Goal: Task Accomplishment & Management: Use online tool/utility

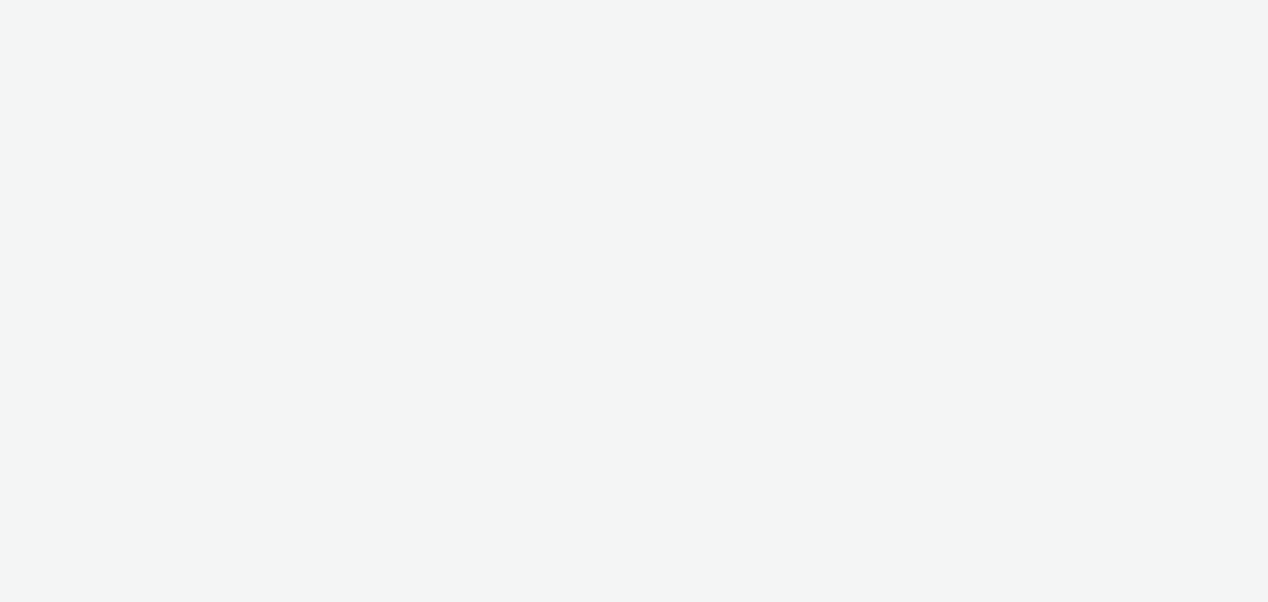
select select "47c37c18-910e-43a3-bb91-a2beb2847406"
select select "b1b940d3-d05b-48b5-821e-f328c33b988b"
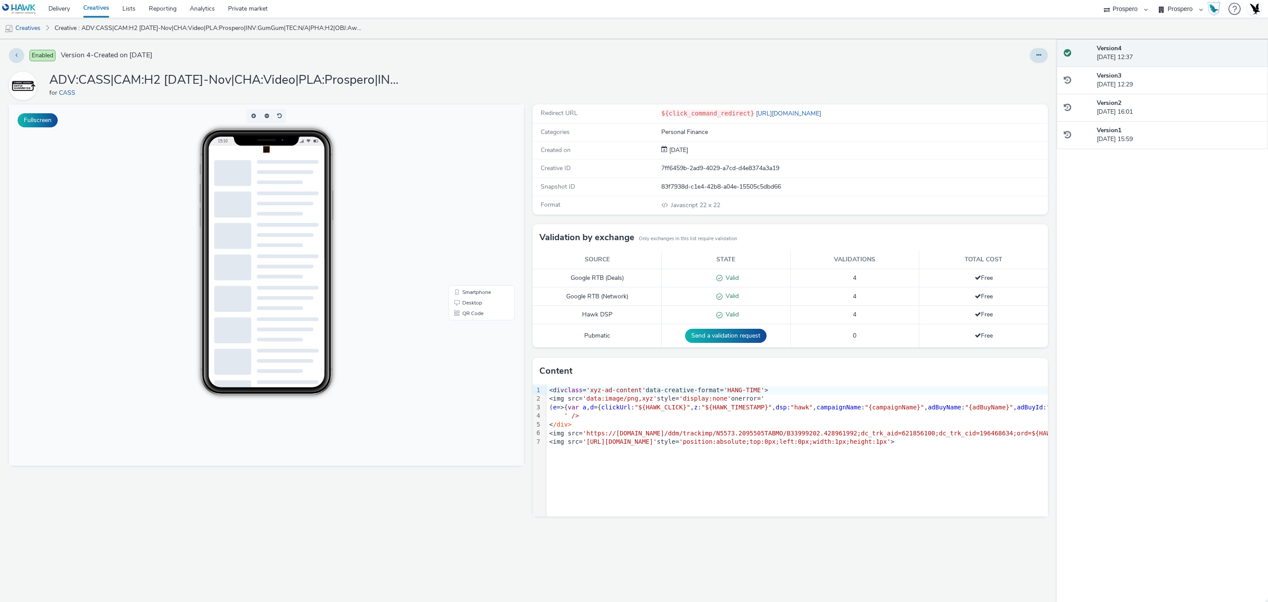
click at [283, 199] on div at bounding box center [288, 205] width 62 height 26
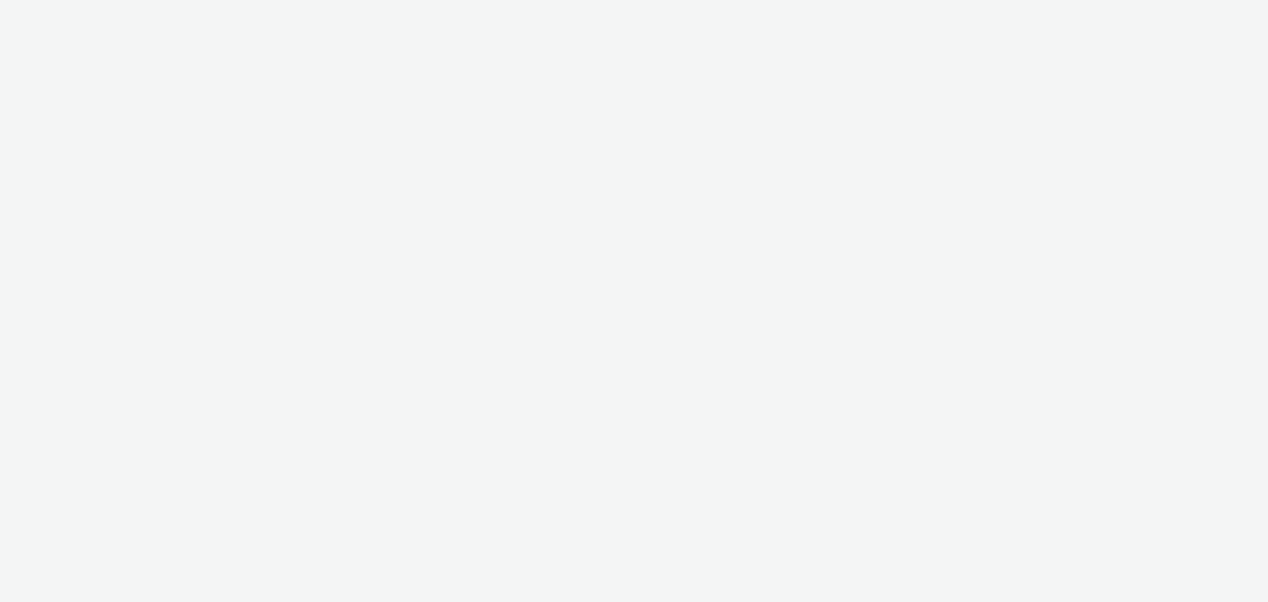
select select "47c37c18-910e-43a3-bb91-a2beb2847406"
select select "b1b940d3-d05b-48b5-821e-f328c33b988b"
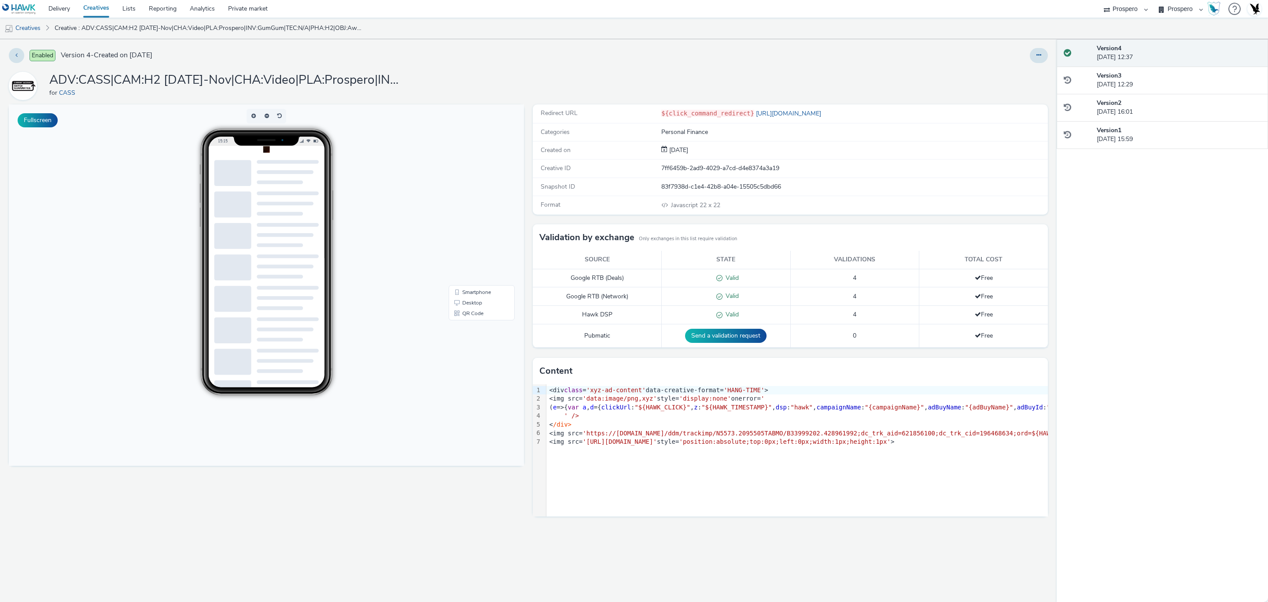
click at [797, 436] on span "'https://[DOMAIN_NAME]/ddm/trackimp/N5573.2095505TABMO/B33999202.428961992;dc_t…" at bounding box center [1060, 432] width 954 height 7
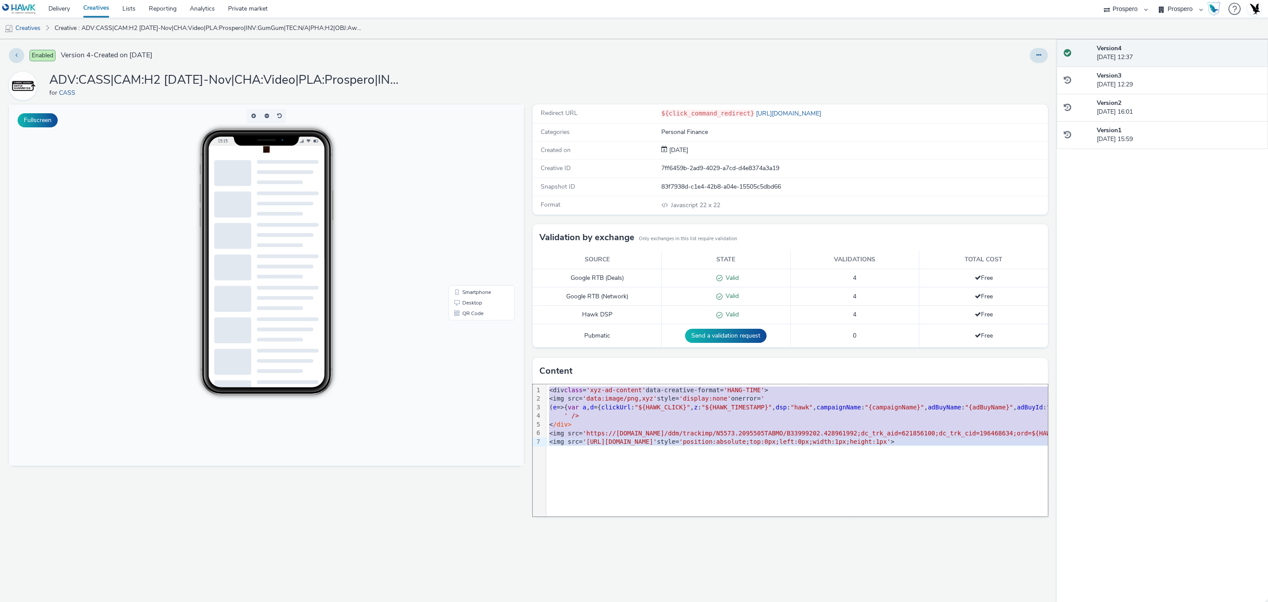
copy div "<div class = 'xyz-ad-content' data-creative-format= 'HANG-TIME' > <img src= 'da…"
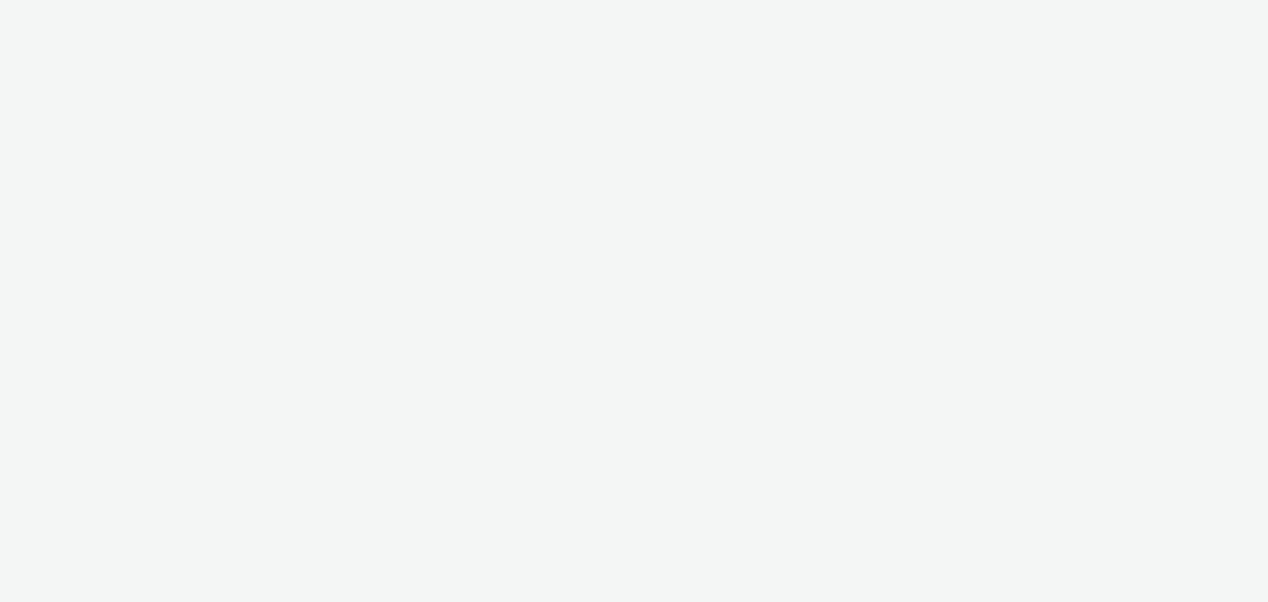
select select "47c37c18-910e-43a3-bb91-a2beb2847406"
select select "b1b940d3-d05b-48b5-821e-f328c33b988b"
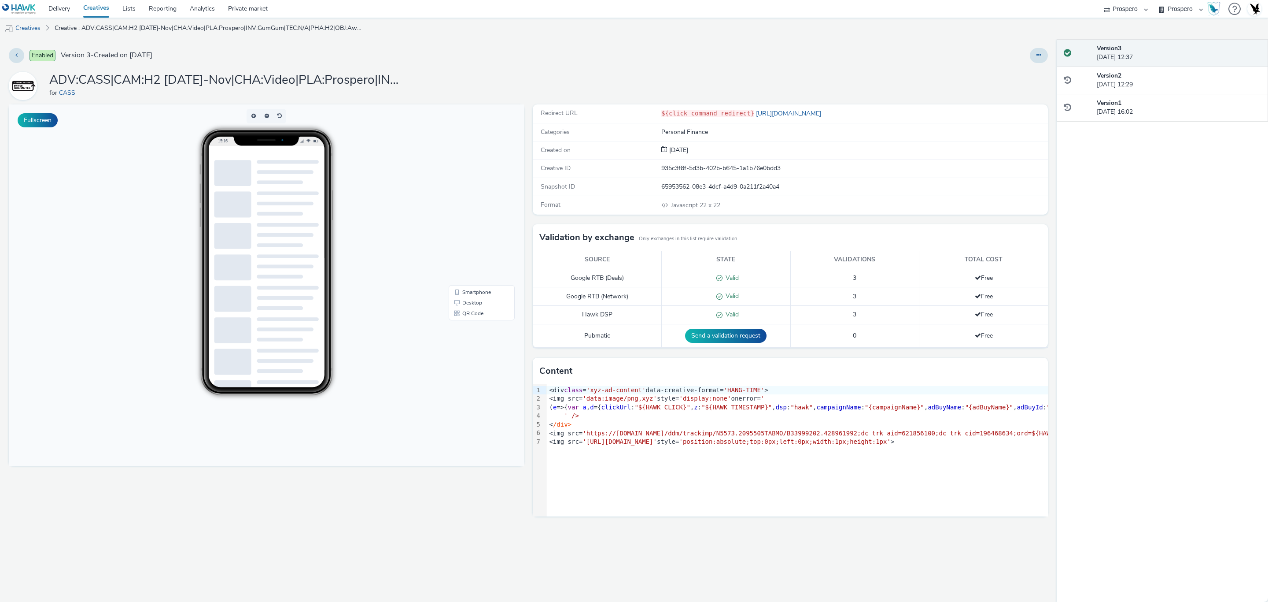
click at [840, 456] on div "9 1 2 3 4 5 6 7 › <div class = 'xyz-ad-content' data-creative-format= 'HANG-TIM…" at bounding box center [790, 450] width 515 height 132
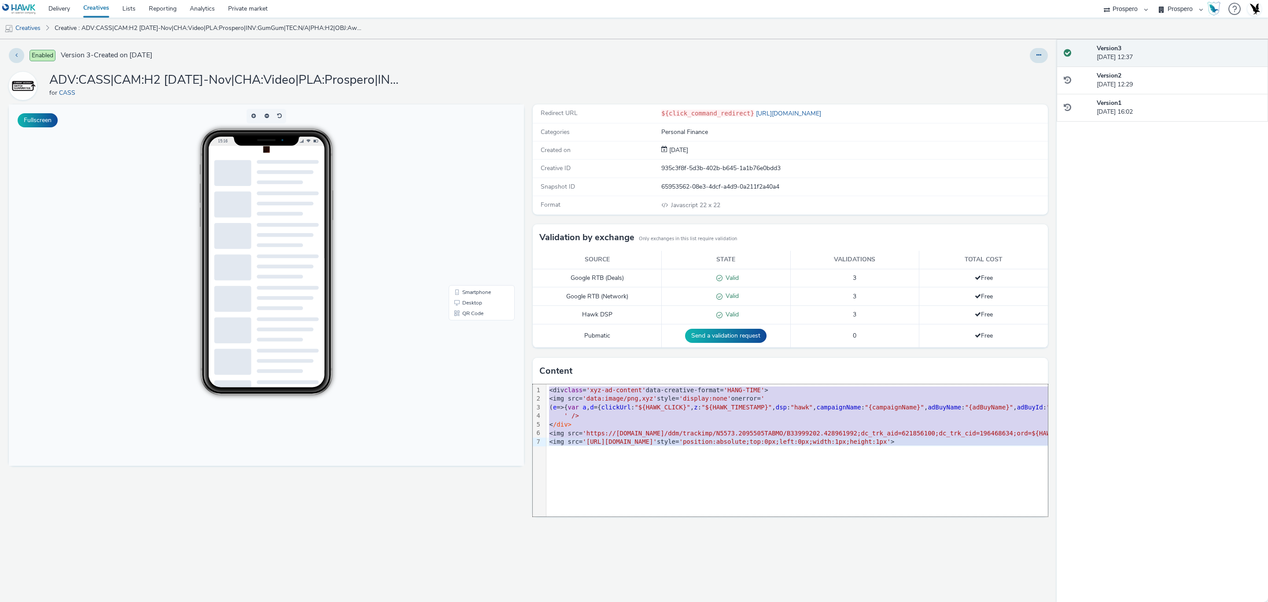
copy div "<div class = 'xyz-ad-content' data-creative-format= 'HANG-TIME' > <img src= 'da…"
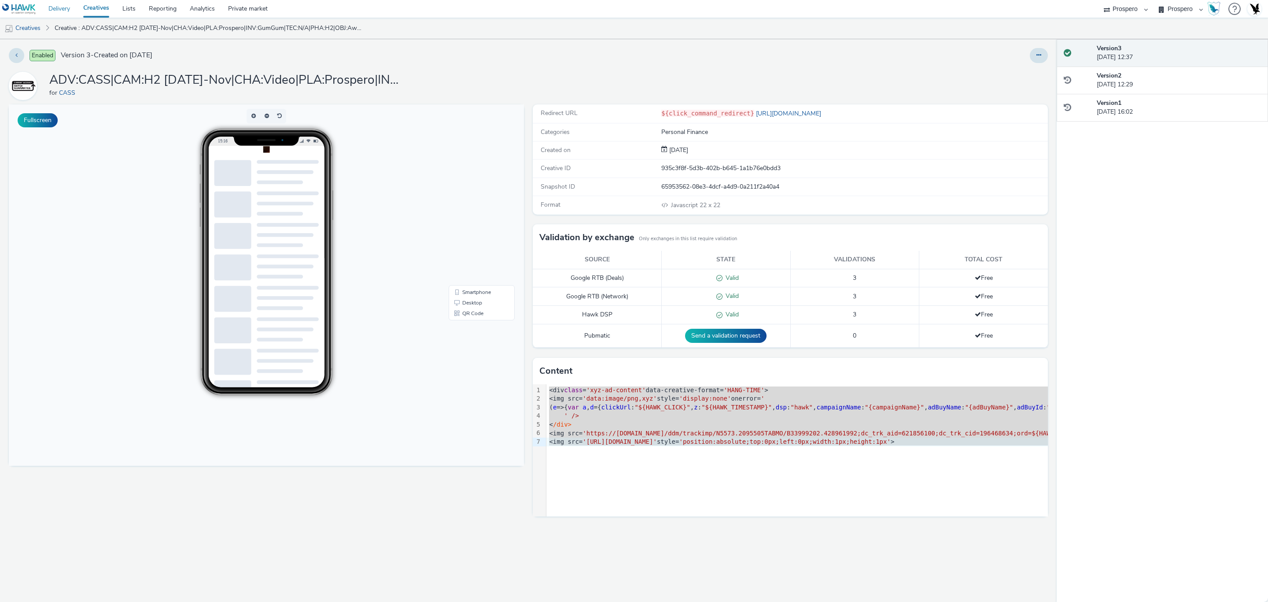
click at [52, 1] on link "Delivery" at bounding box center [59, 9] width 35 height 18
